Goal: Book appointment/travel/reservation

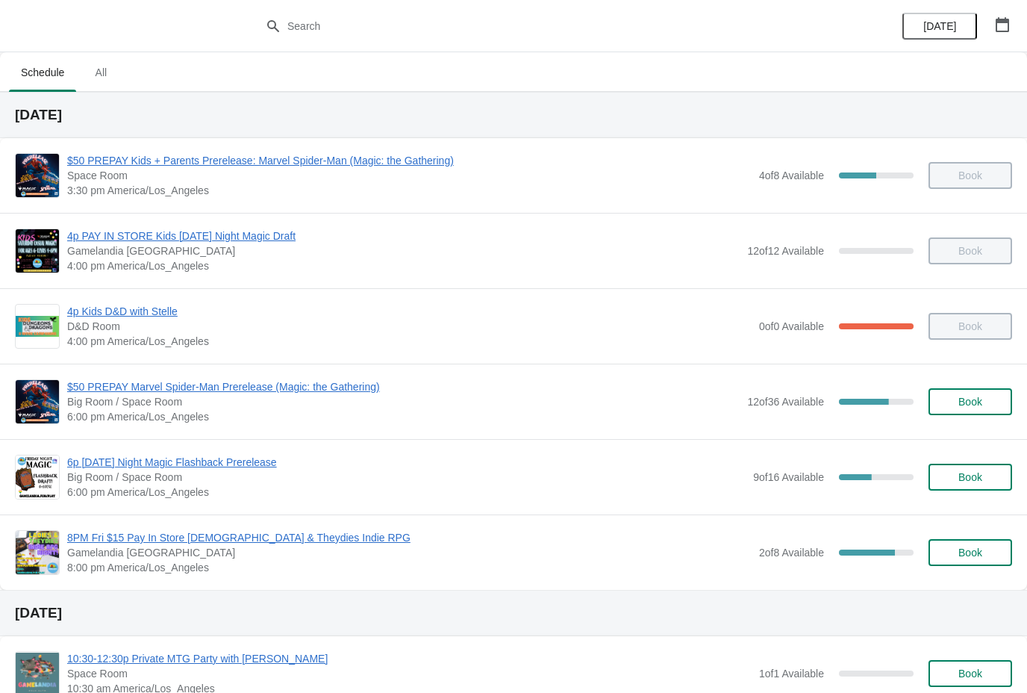
click at [352, 379] on span "$50 PREPAY Marvel Spider-Man Prerelease (Magic: the Gathering)" at bounding box center [403, 386] width 673 height 15
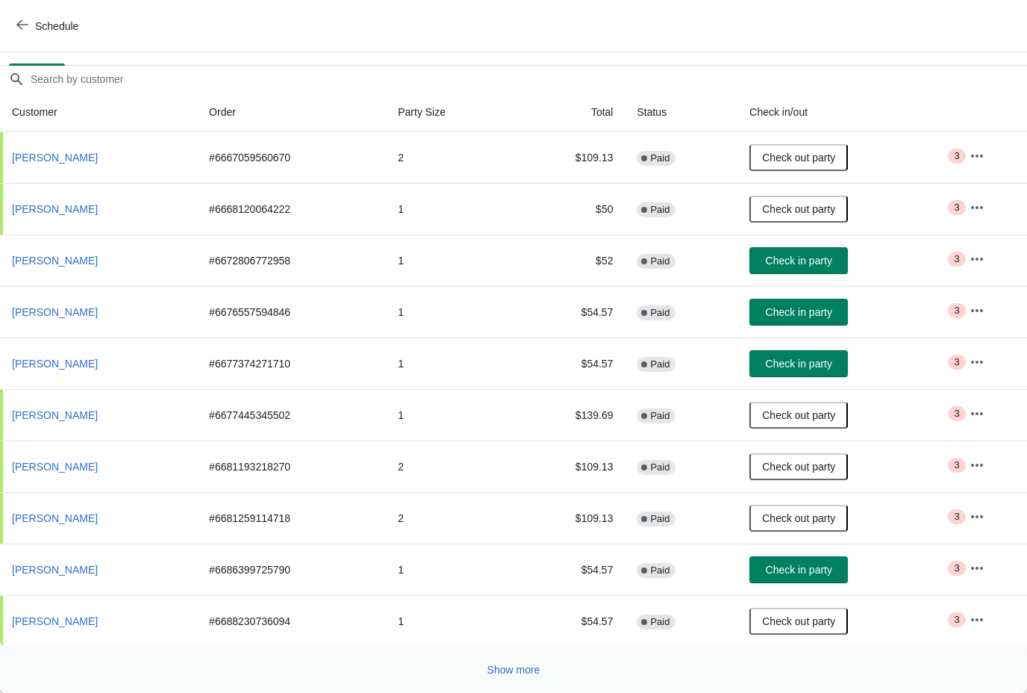
scroll to position [116, 0]
click at [517, 677] on button "Show more" at bounding box center [513, 669] width 65 height 27
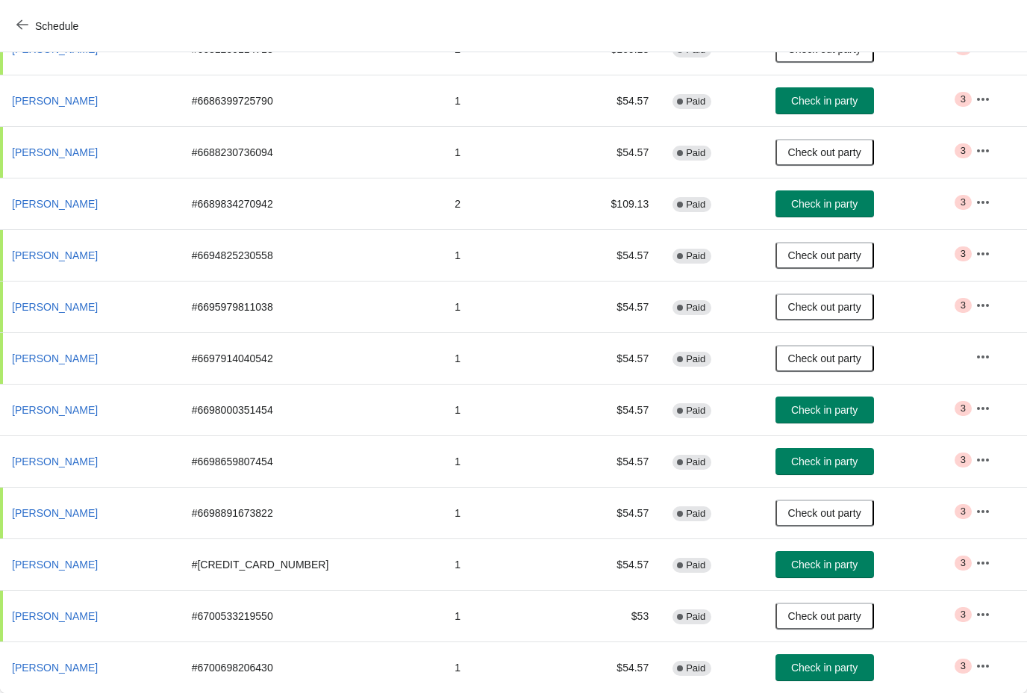
scroll to position [584, 0]
click at [834, 212] on button "Check in party" at bounding box center [825, 203] width 99 height 27
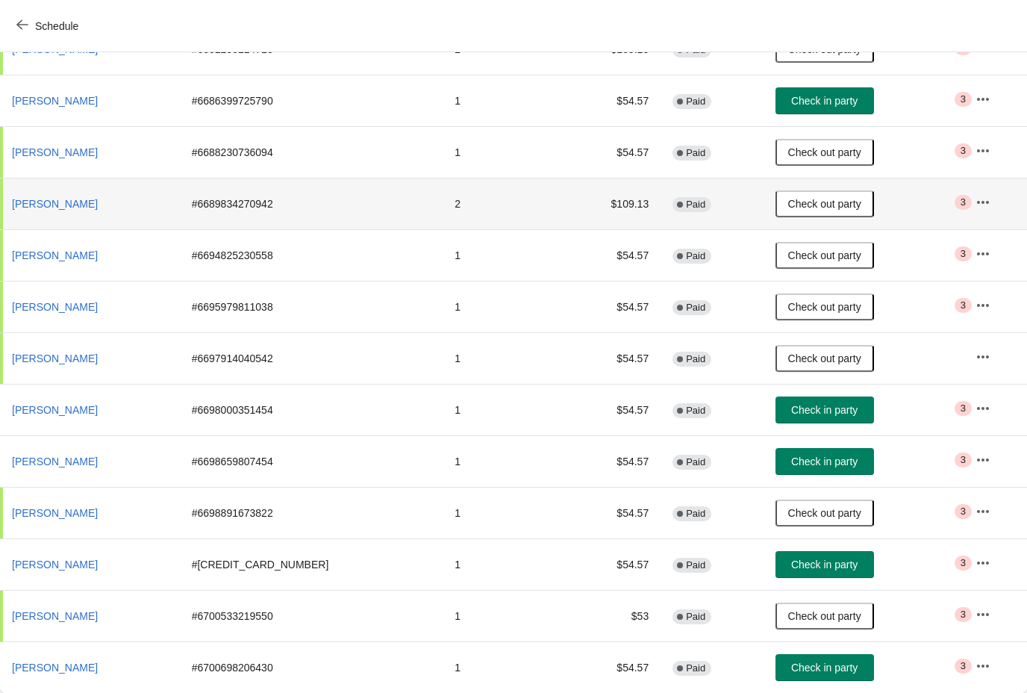
click at [832, 406] on span "Check in party" at bounding box center [824, 410] width 66 height 12
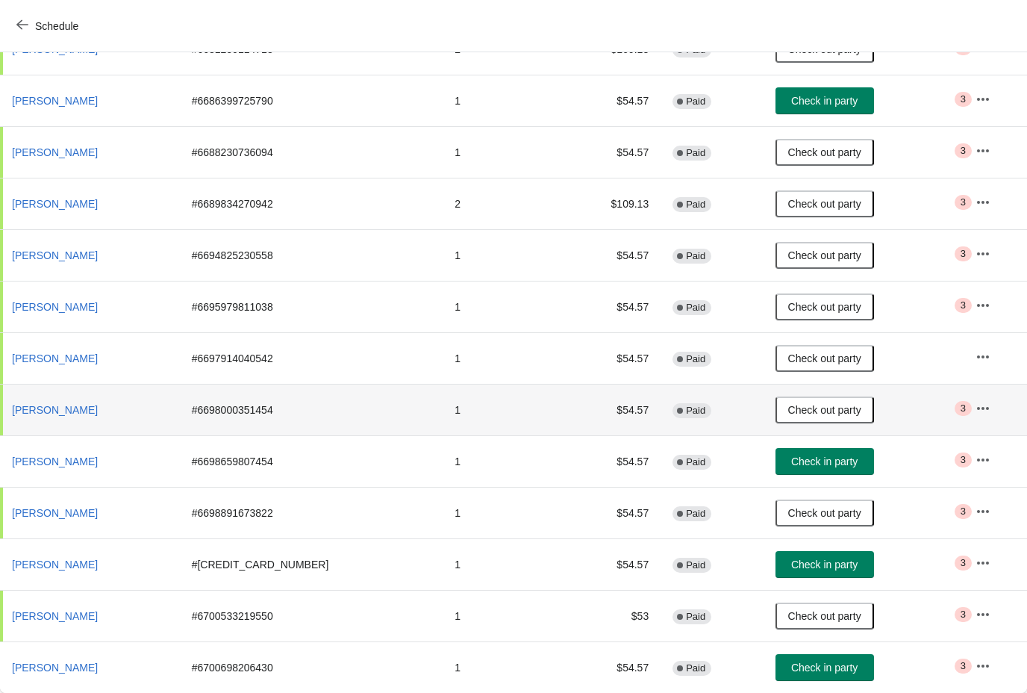
click at [34, 35] on button "Schedule" at bounding box center [48, 26] width 83 height 27
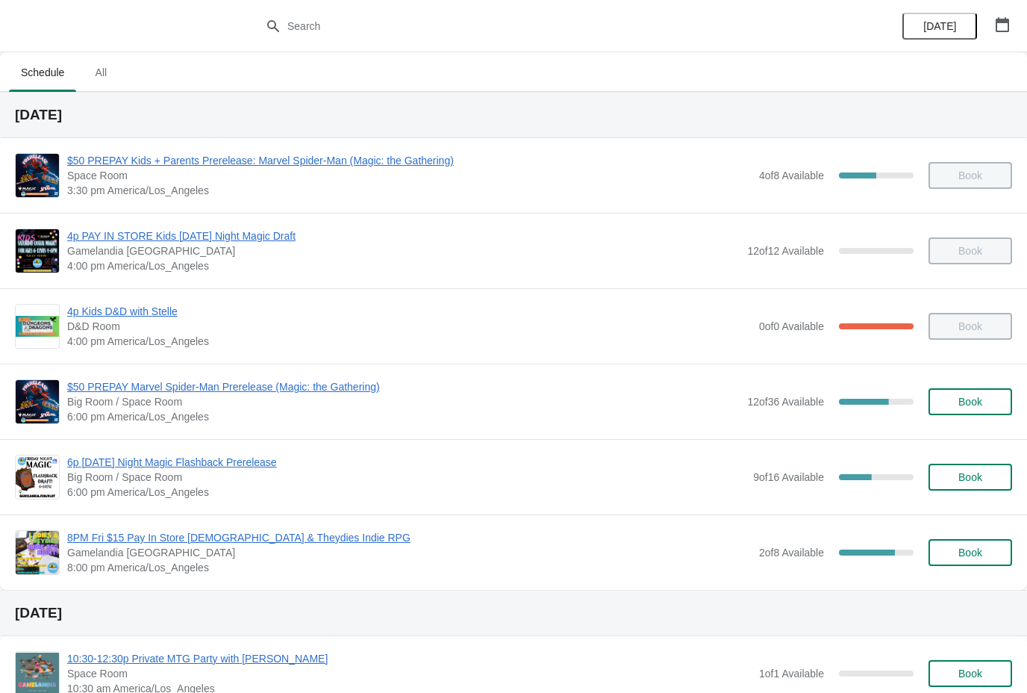
click at [258, 461] on span "6p [DATE] Night Magic Flashback Prerelease" at bounding box center [406, 462] width 679 height 15
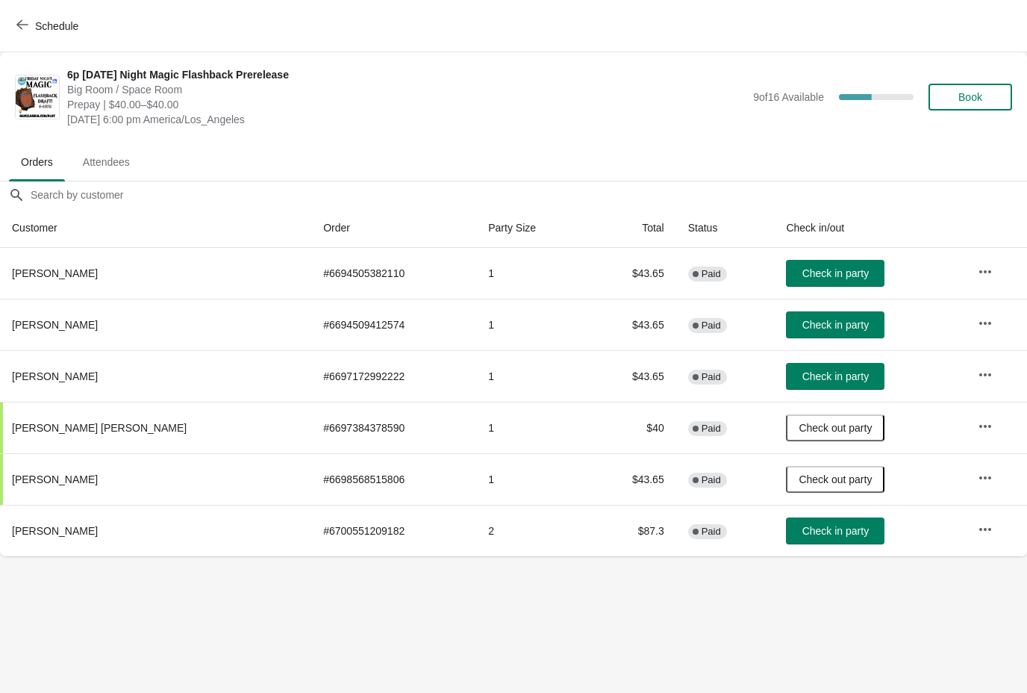
click at [846, 378] on span "Check in party" at bounding box center [835, 376] width 66 height 12
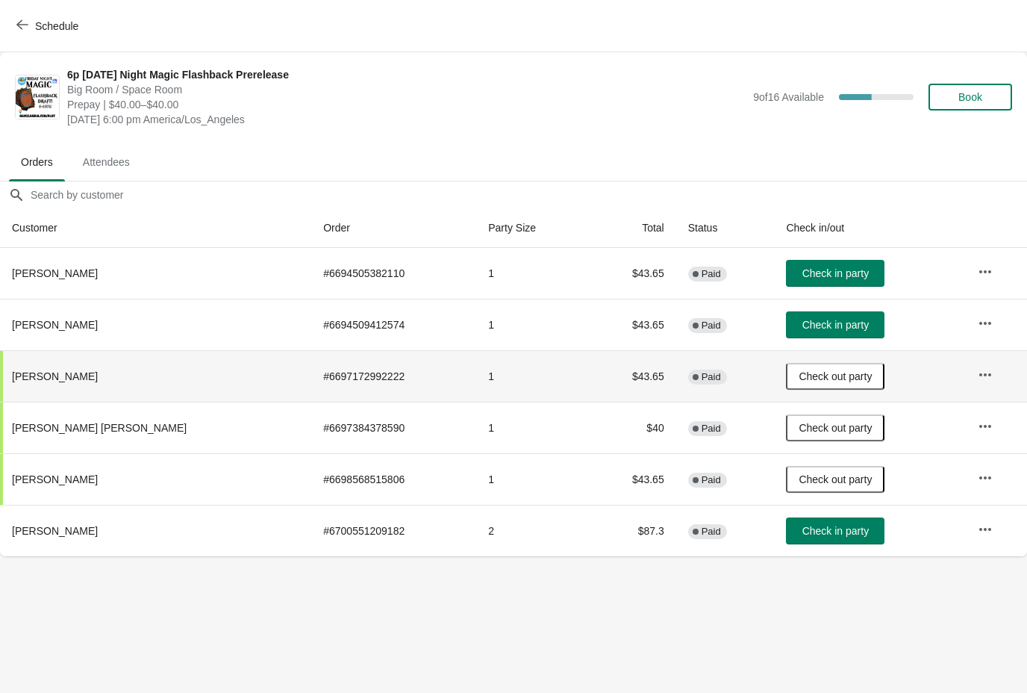
click at [16, 29] on icon "button" at bounding box center [22, 25] width 12 height 12
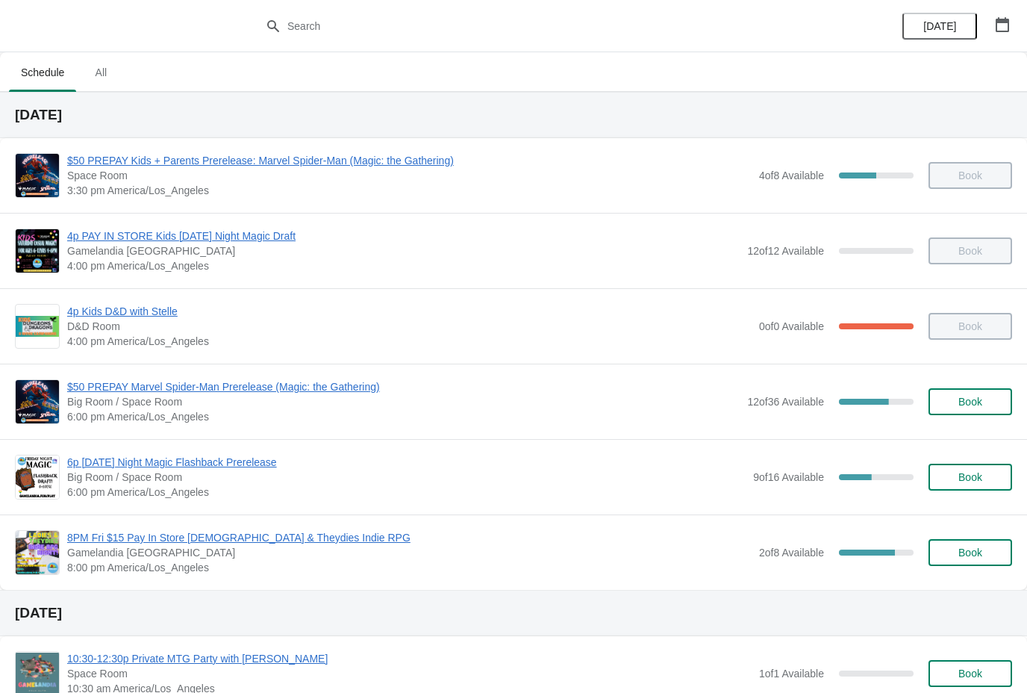
click at [263, 467] on span "6p [DATE] Night Magic Flashback Prerelease" at bounding box center [406, 462] width 679 height 15
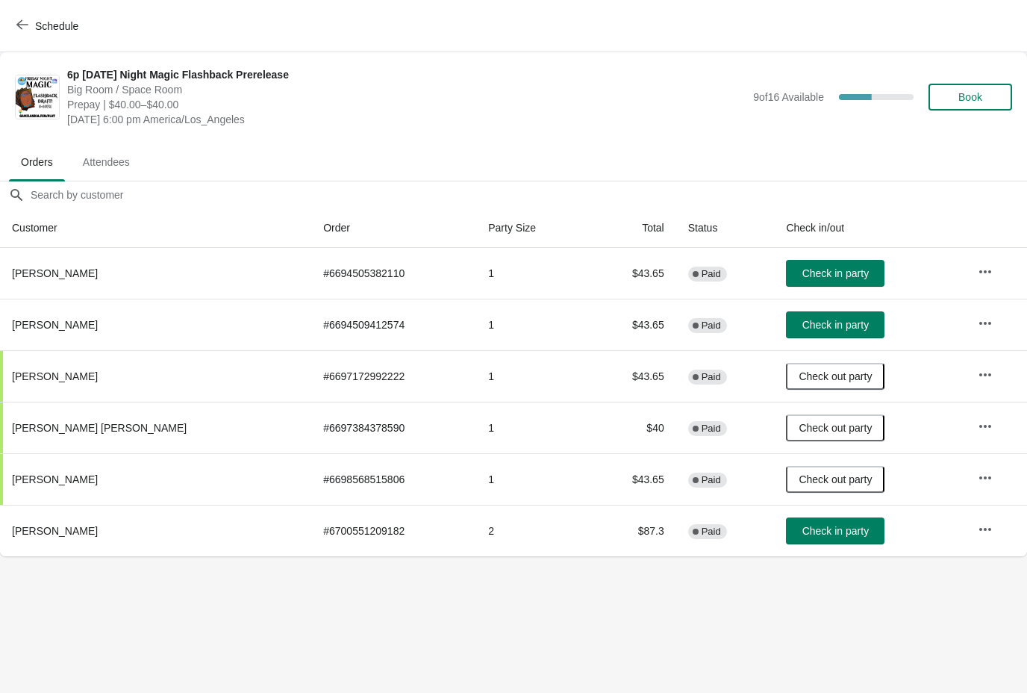
click at [829, 273] on span "Check in party" at bounding box center [835, 273] width 66 height 12
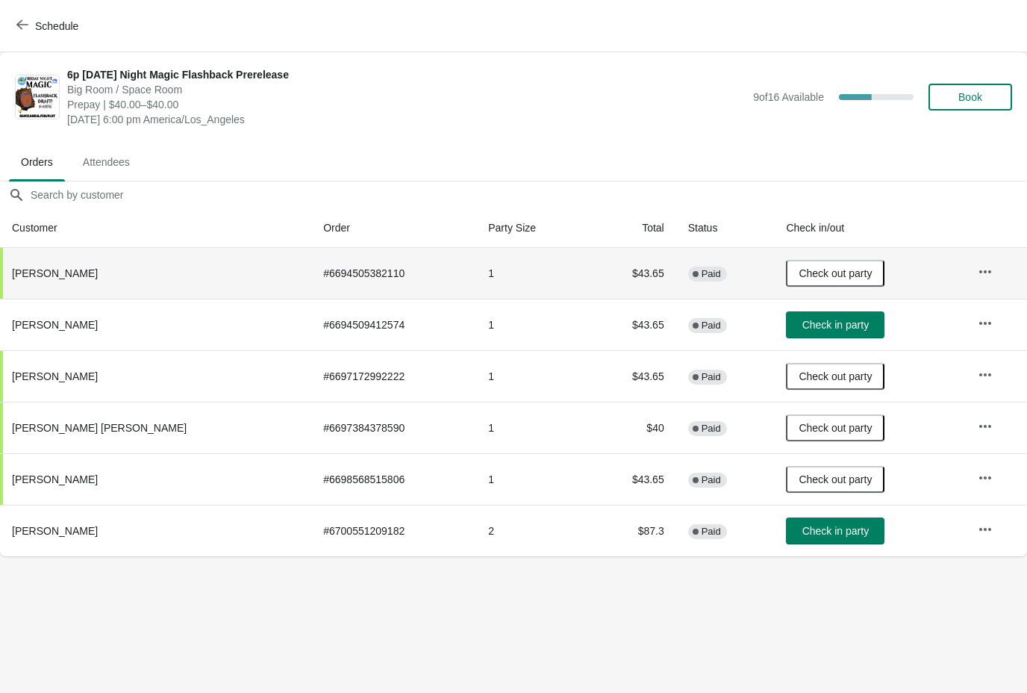
click at [34, 28] on span "Schedule" at bounding box center [48, 26] width 59 height 14
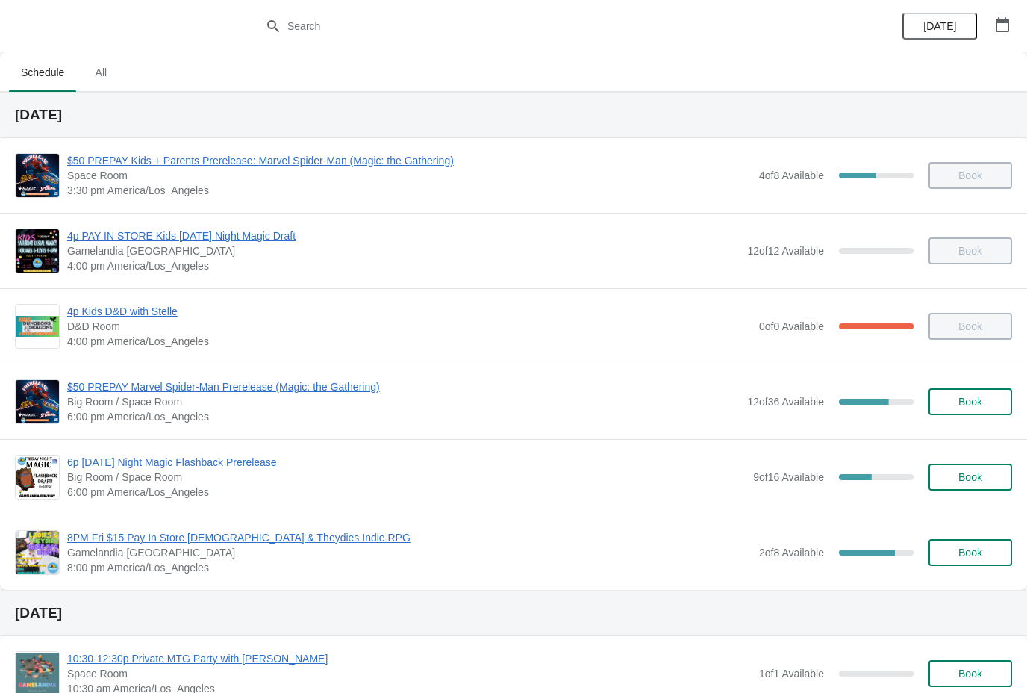
click at [351, 389] on span "$50 PREPAY Marvel Spider-Man Prerelease (Magic: the Gathering)" at bounding box center [403, 386] width 673 height 15
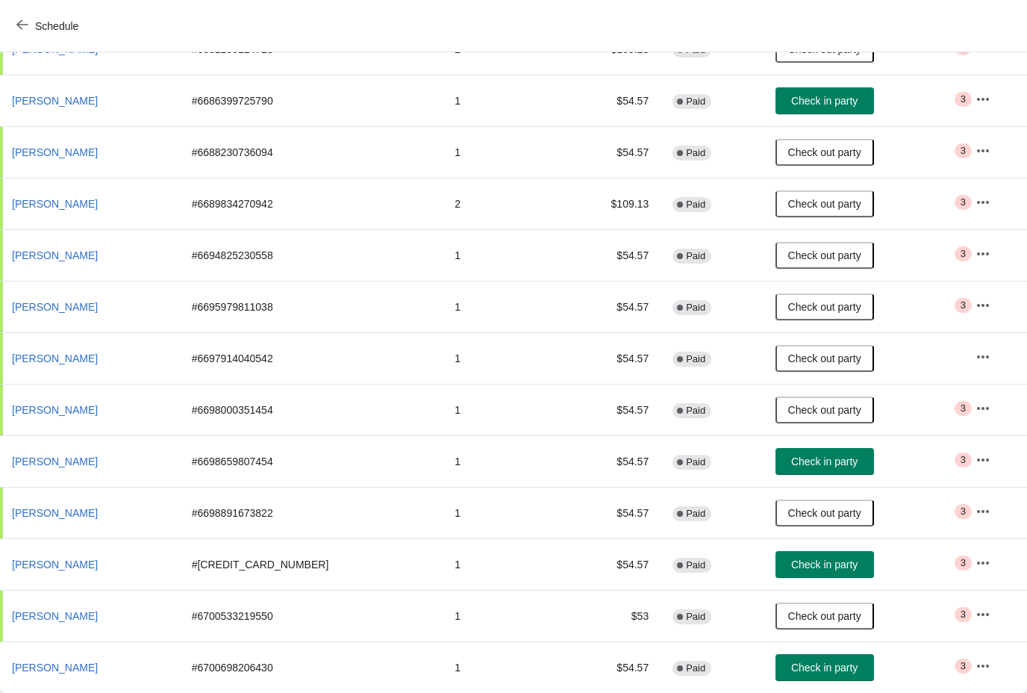
scroll to position [584, 0]
click at [811, 675] on button "Check in party" at bounding box center [825, 667] width 99 height 27
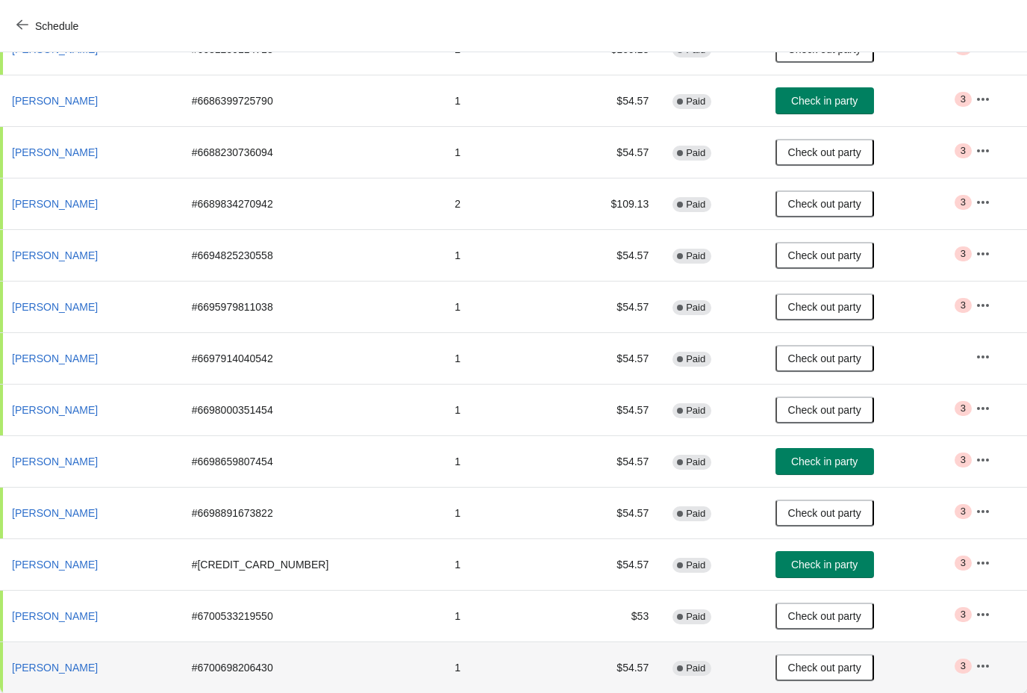
click at [830, 472] on button "Check in party" at bounding box center [825, 461] width 99 height 27
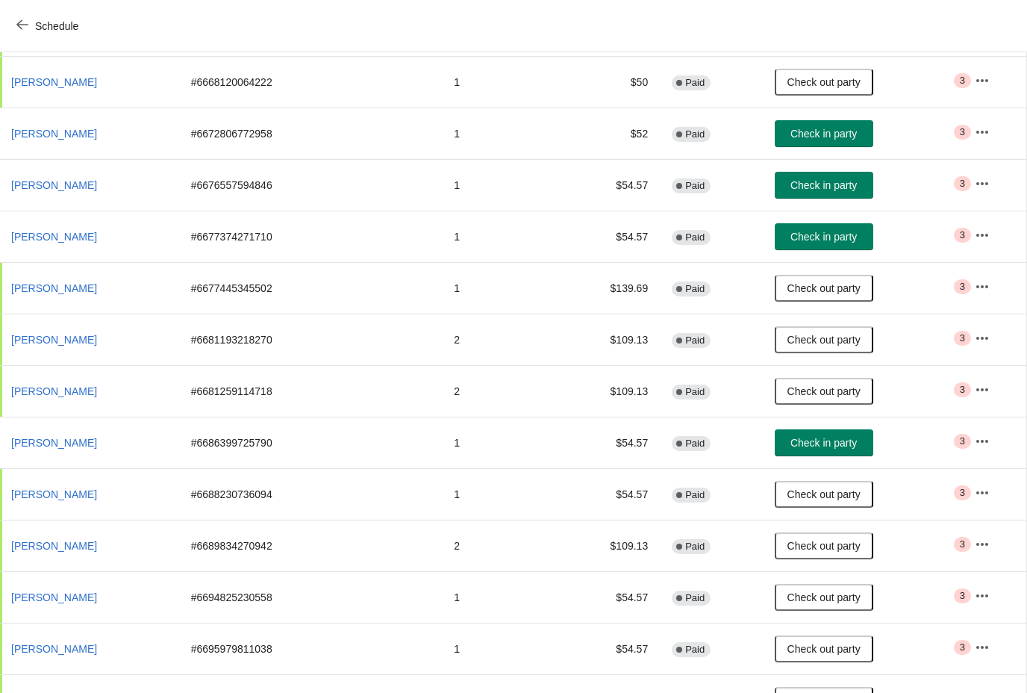
scroll to position [240, 1]
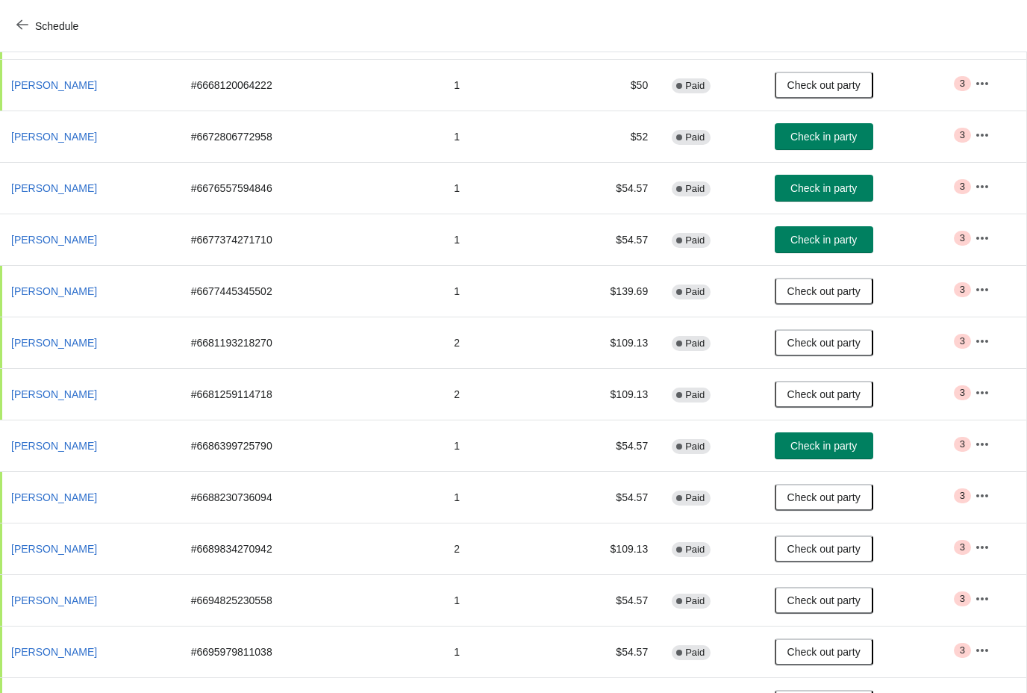
click at [846, 443] on span "Check in party" at bounding box center [823, 446] width 66 height 12
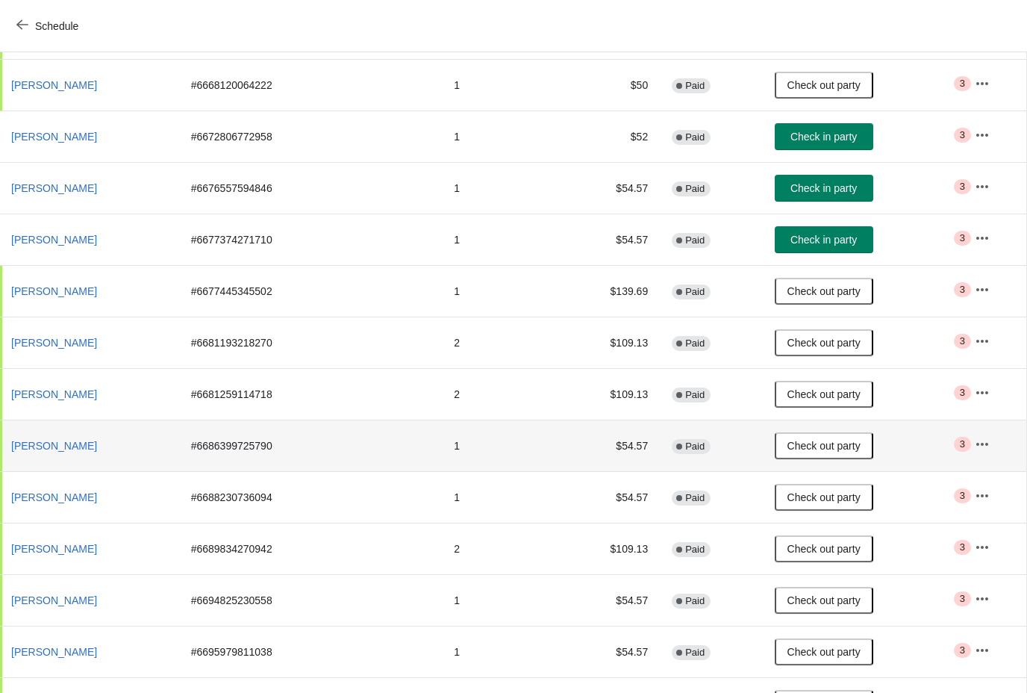
click at [848, 250] on button "Check in party" at bounding box center [824, 239] width 99 height 27
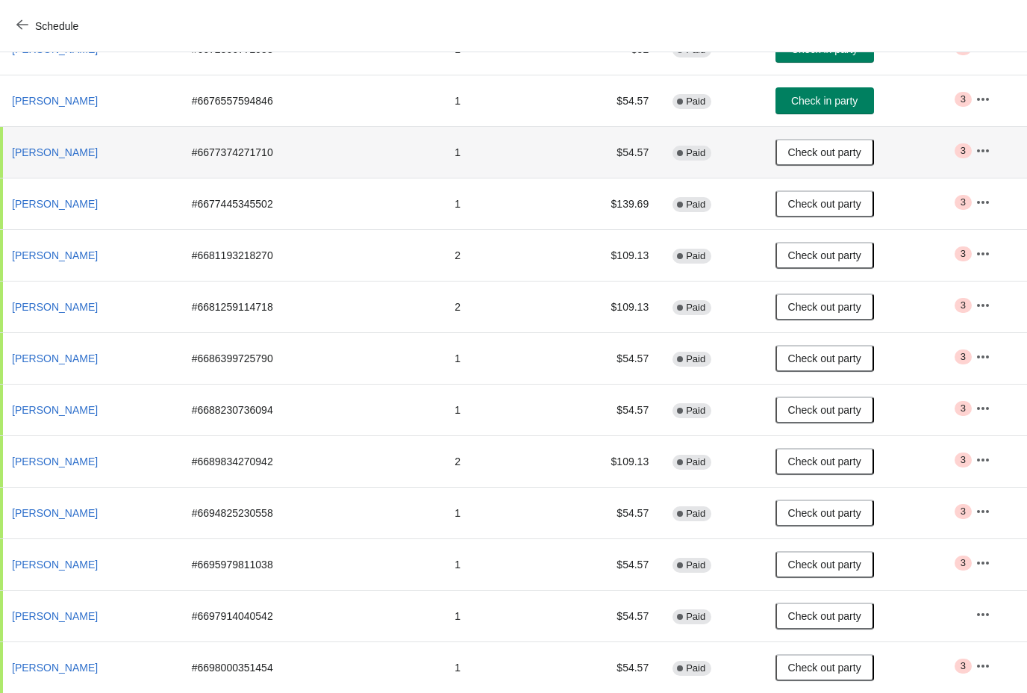
scroll to position [330, 0]
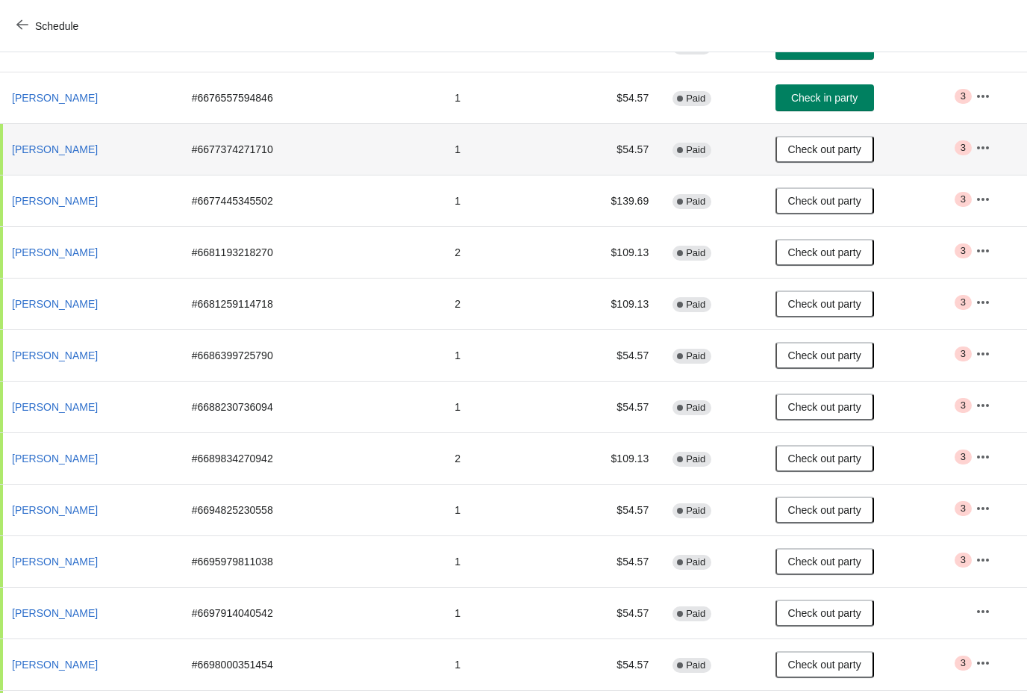
click at [28, 26] on span "Schedule" at bounding box center [48, 26] width 59 height 14
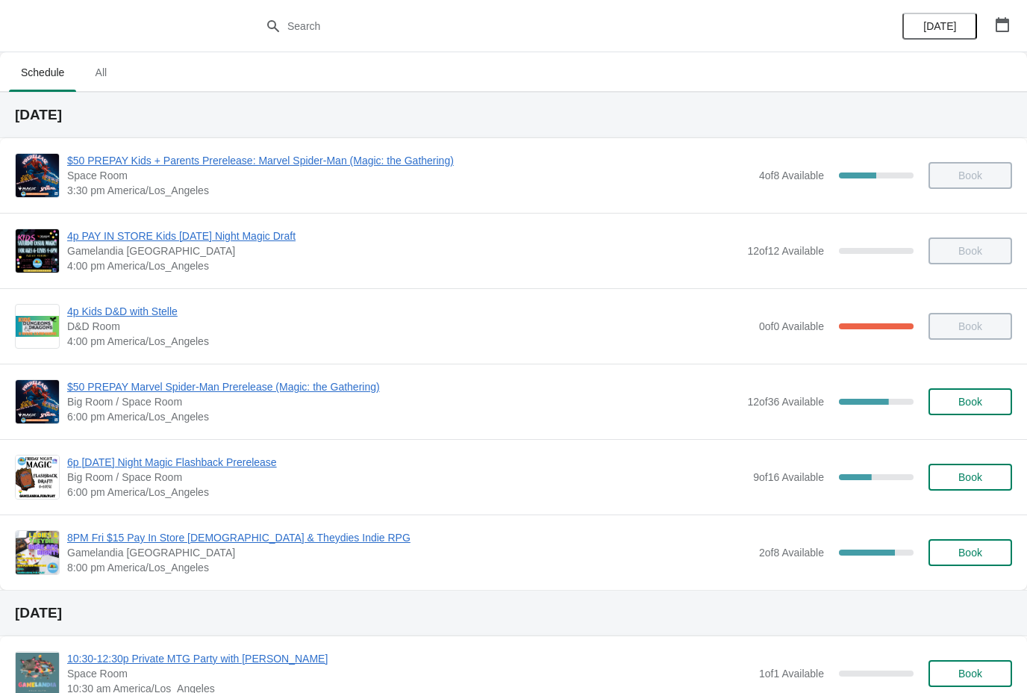
scroll to position [0, 0]
click at [990, 472] on span "Book" at bounding box center [970, 477] width 57 height 12
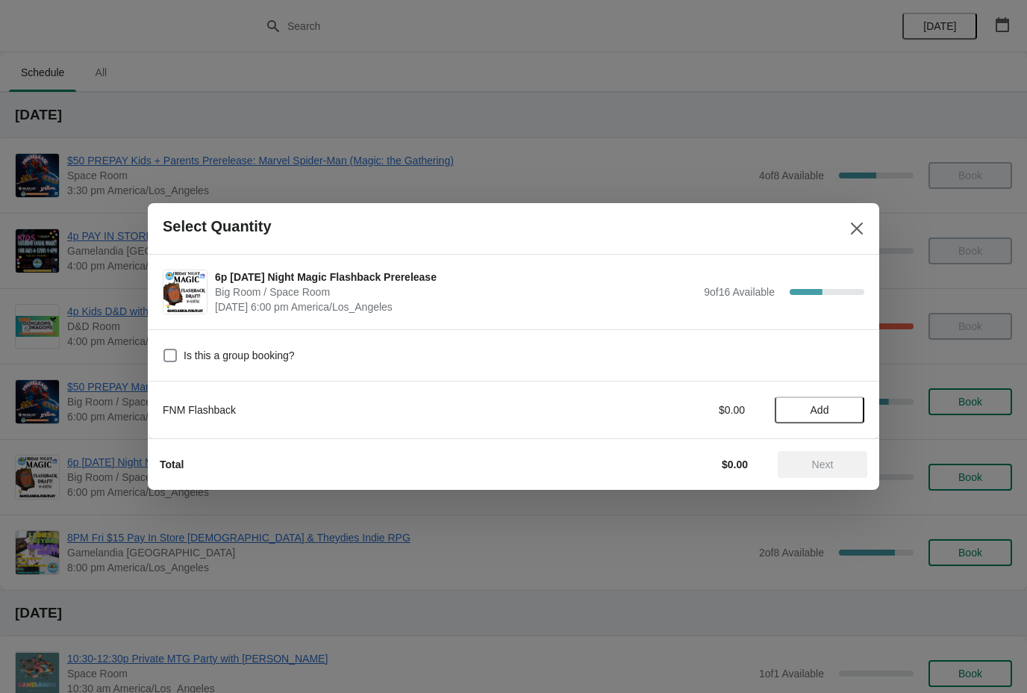
click at [819, 409] on span "Add" at bounding box center [820, 410] width 19 height 12
click at [850, 463] on span "Next" at bounding box center [823, 464] width 66 height 12
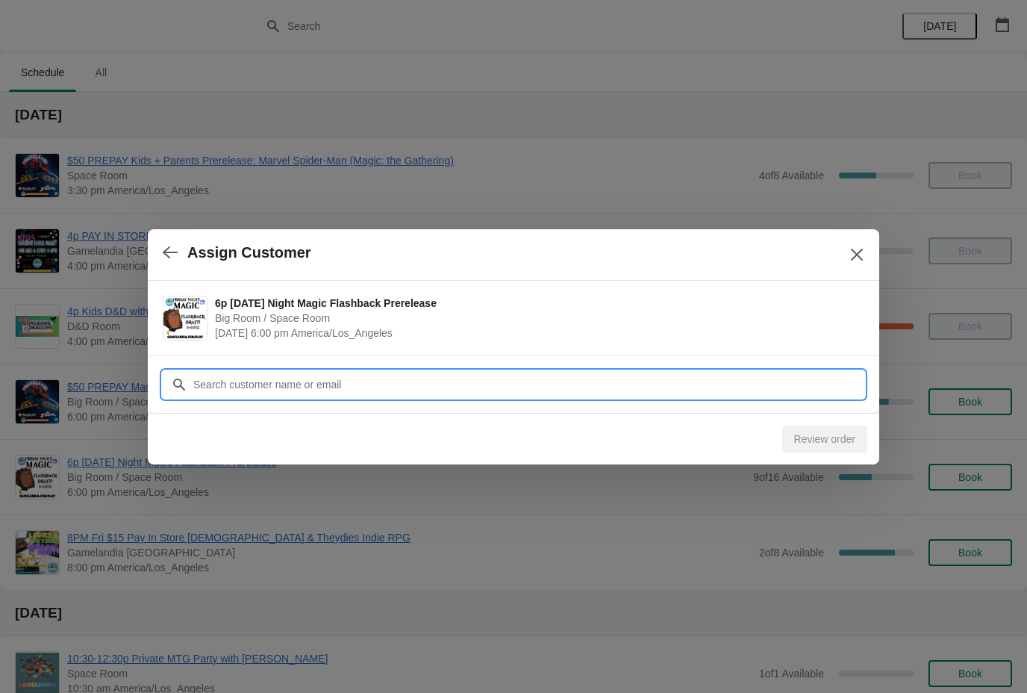
click at [456, 379] on input "Customer" at bounding box center [529, 384] width 672 height 27
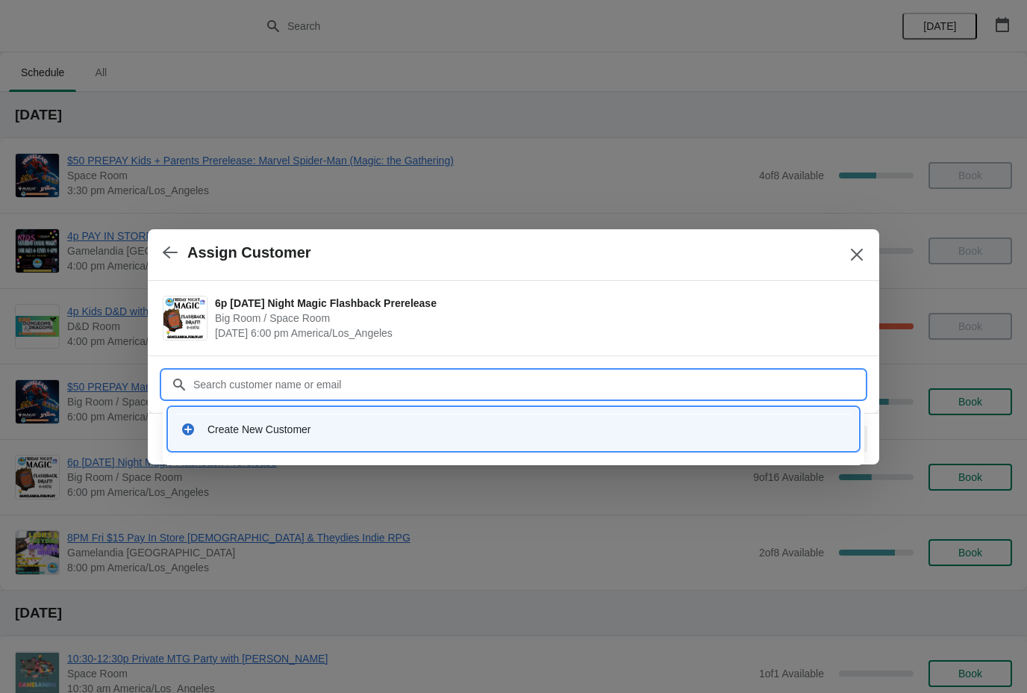
click at [484, 432] on div "Create New Customer" at bounding box center [527, 429] width 639 height 15
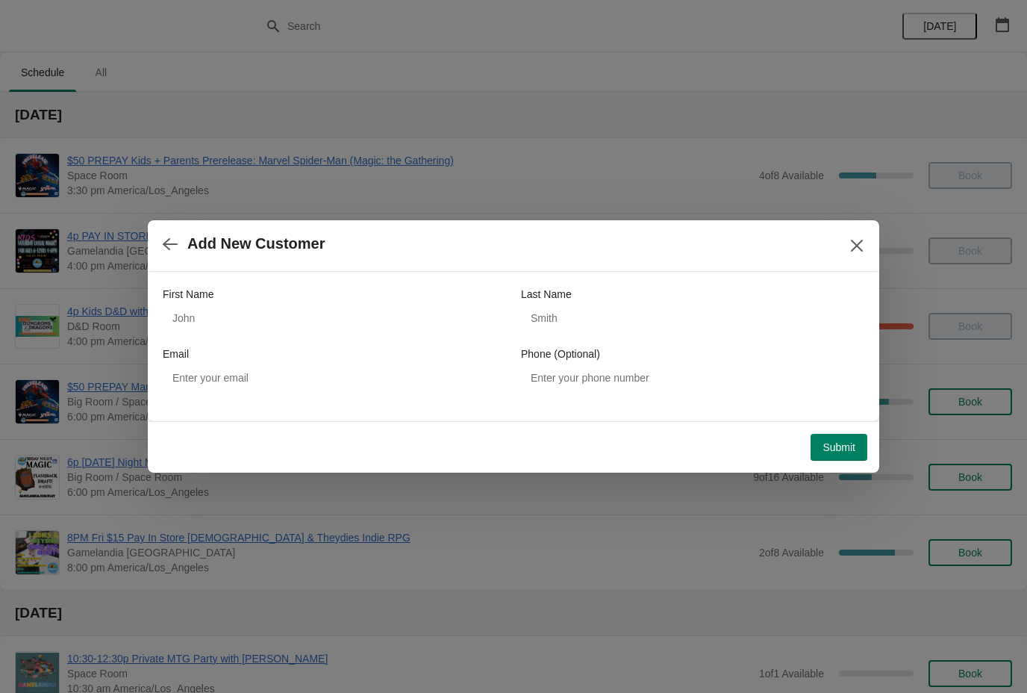
click at [163, 247] on icon "button" at bounding box center [170, 244] width 15 height 15
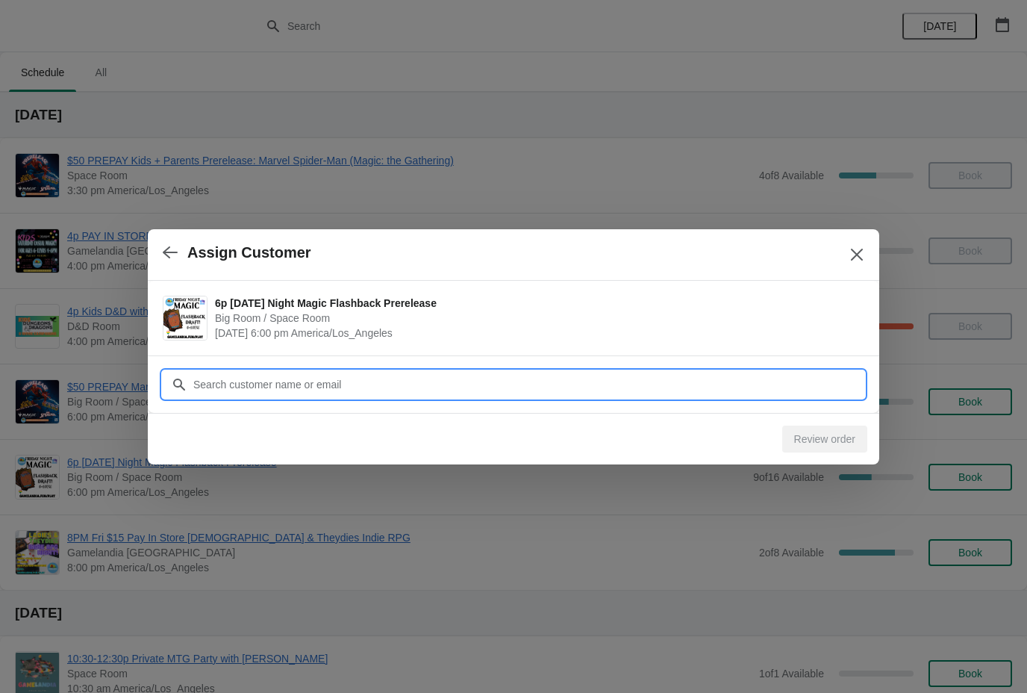
click at [296, 385] on input "Customer" at bounding box center [529, 384] width 672 height 27
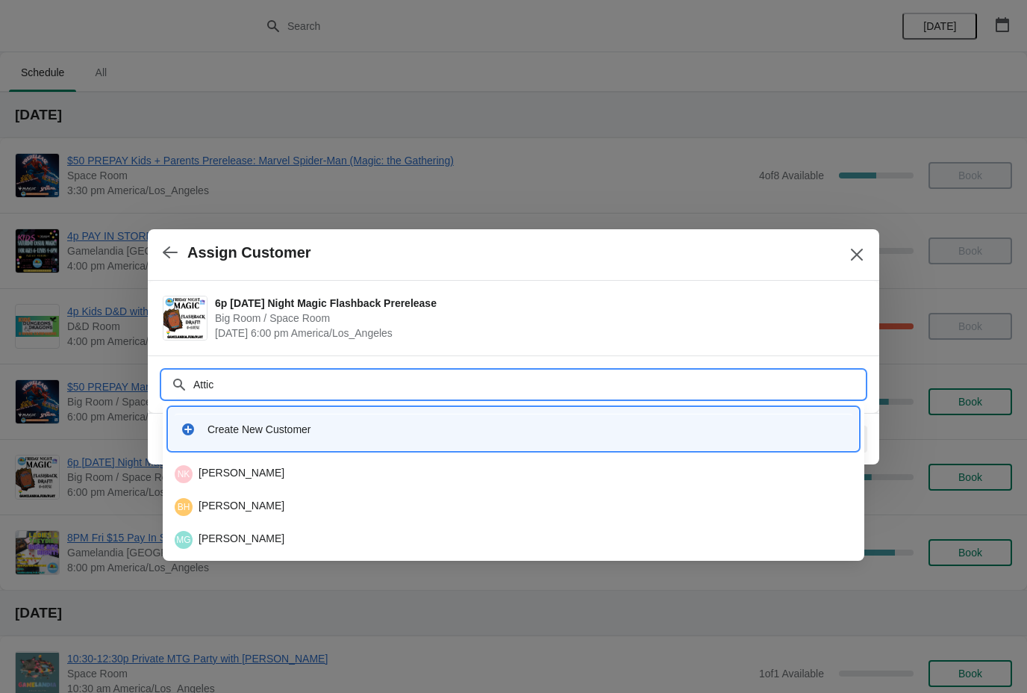
type input "Atticu"
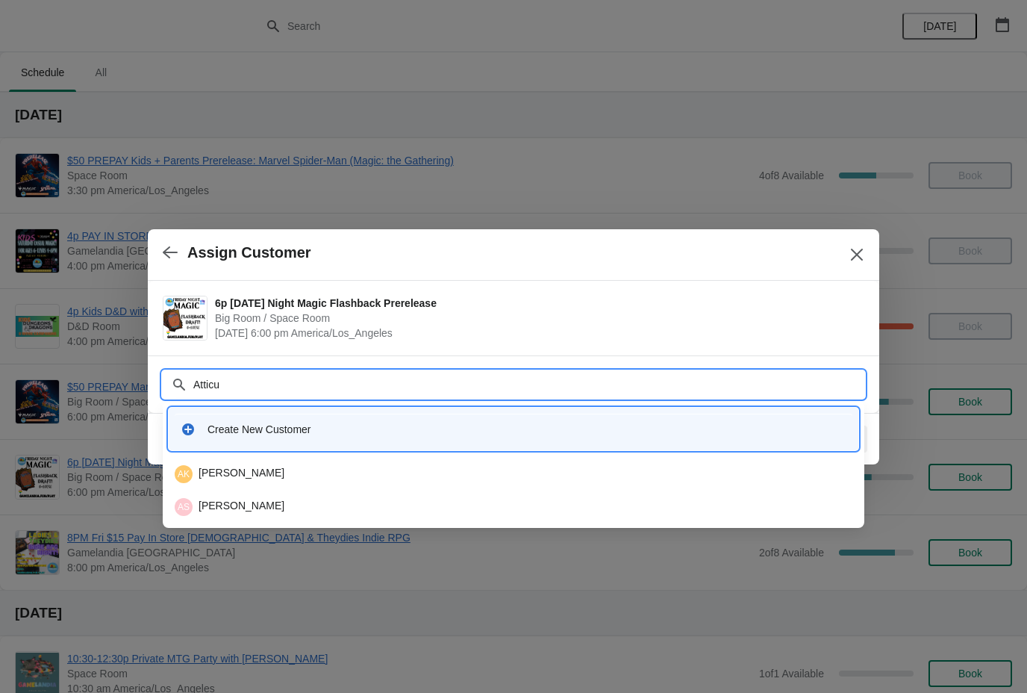
click at [310, 511] on div "AS [PERSON_NAME]" at bounding box center [514, 507] width 678 height 18
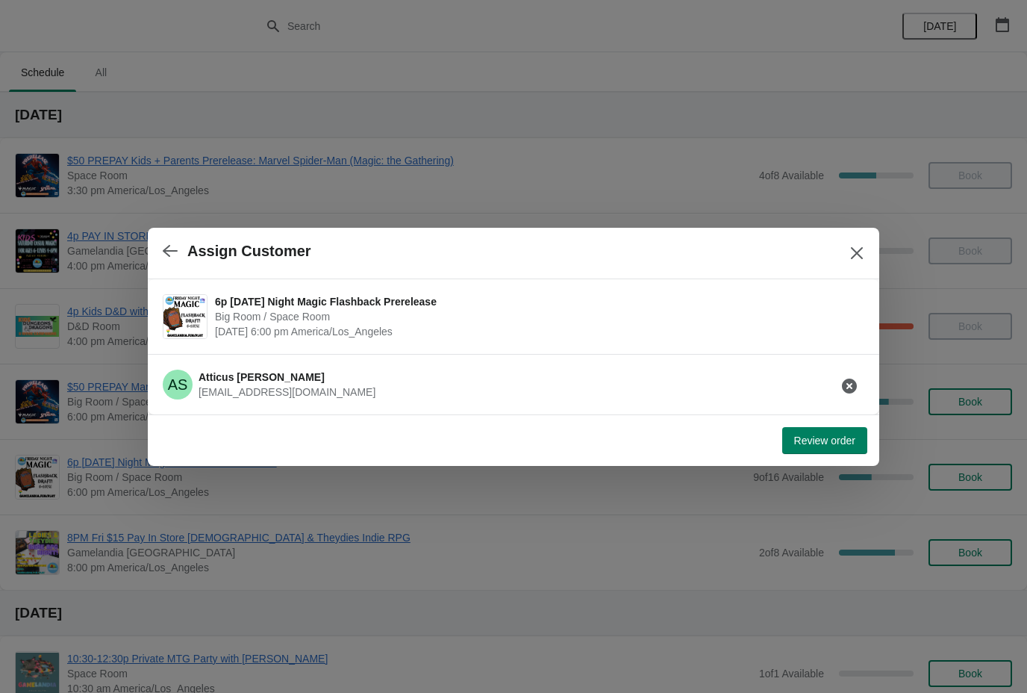
click at [846, 437] on span "Review order" at bounding box center [824, 440] width 61 height 12
